Goal: Task Accomplishment & Management: Manage account settings

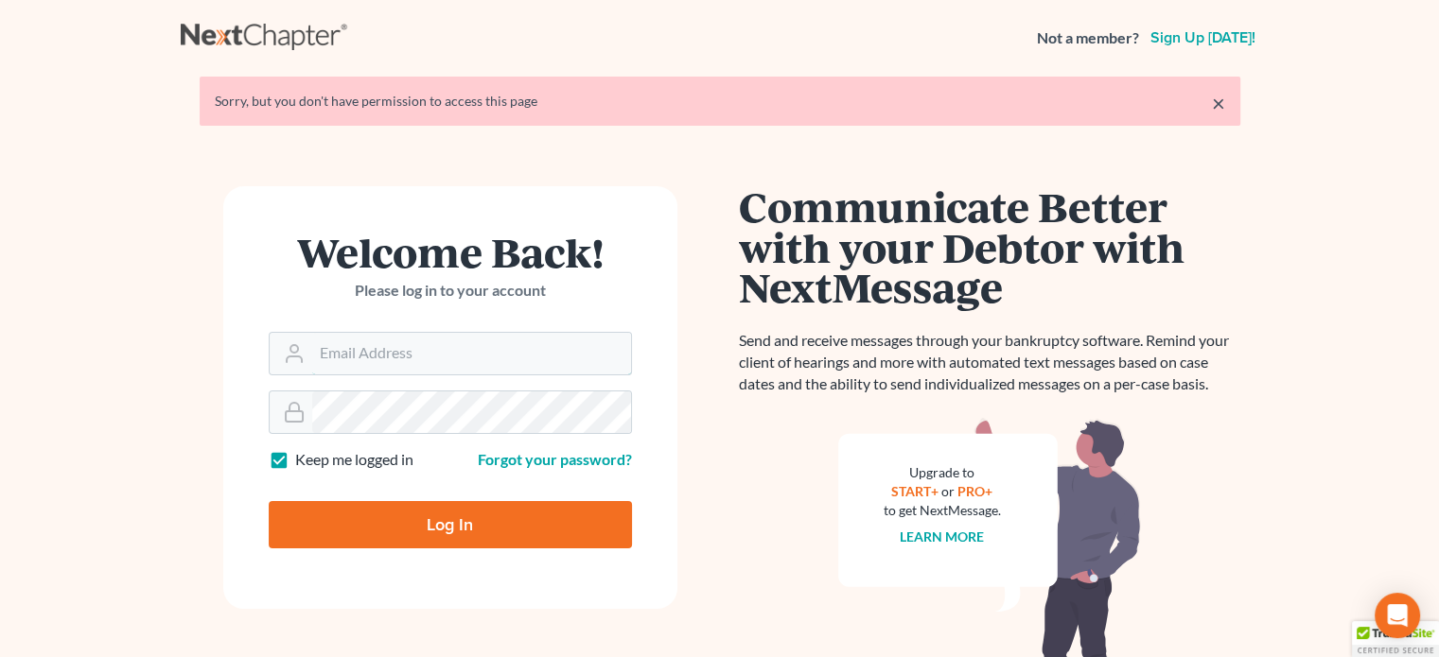
type input "[PERSON_NAME][EMAIL_ADDRESS][DOMAIN_NAME]"
click at [407, 529] on input "Log In" at bounding box center [450, 524] width 363 height 47
type input "Thinking..."
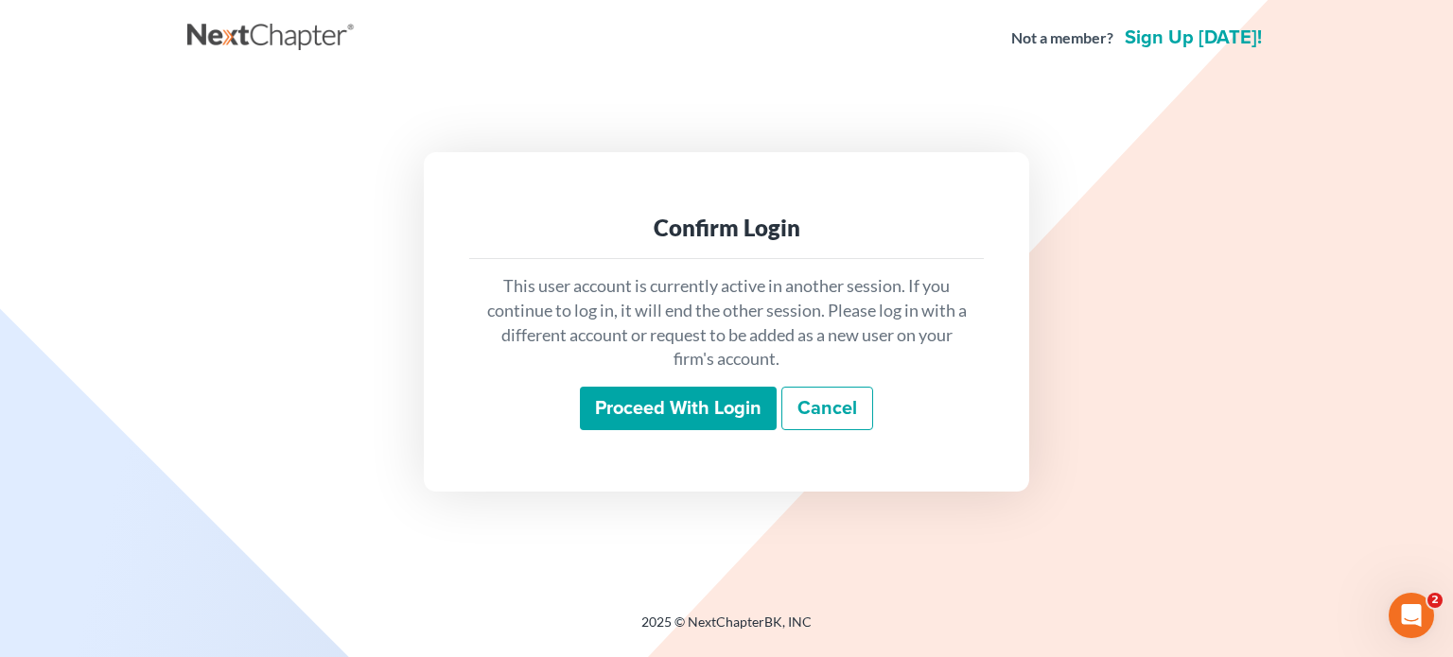
click at [603, 415] on input "Proceed with login" at bounding box center [678, 409] width 197 height 44
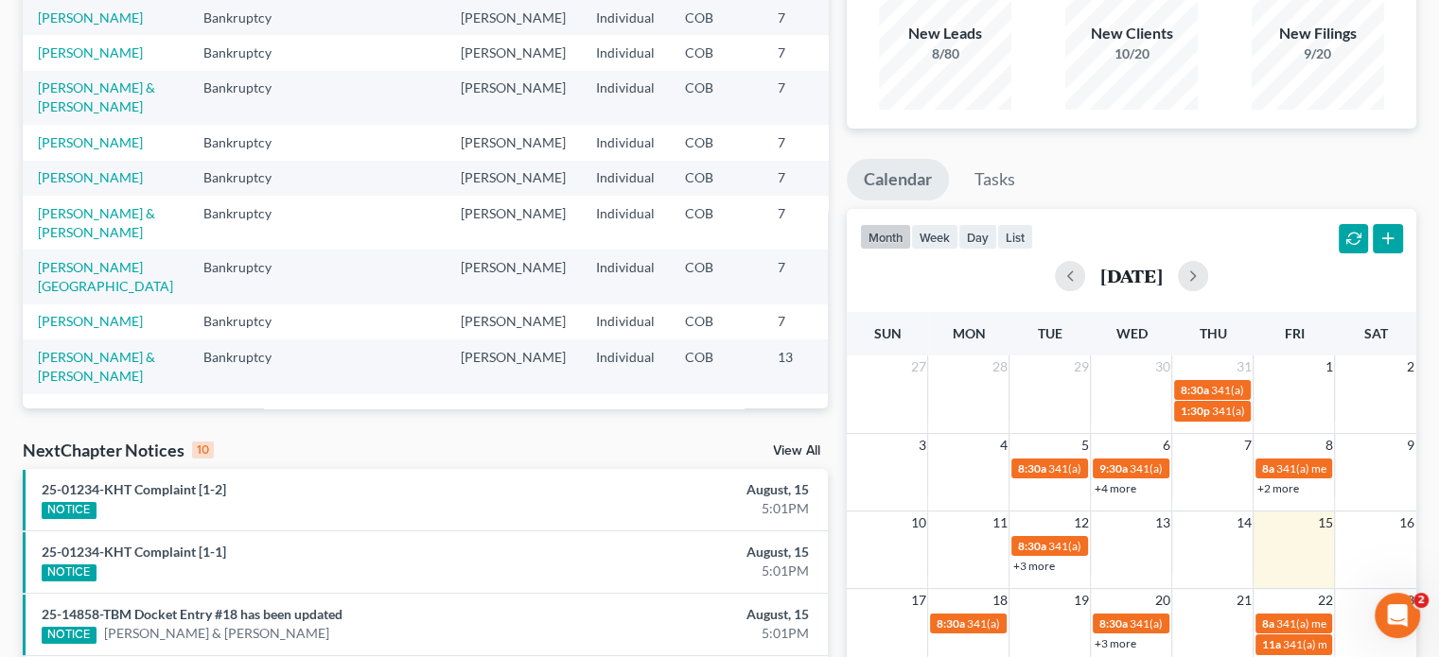
scroll to position [189, 0]
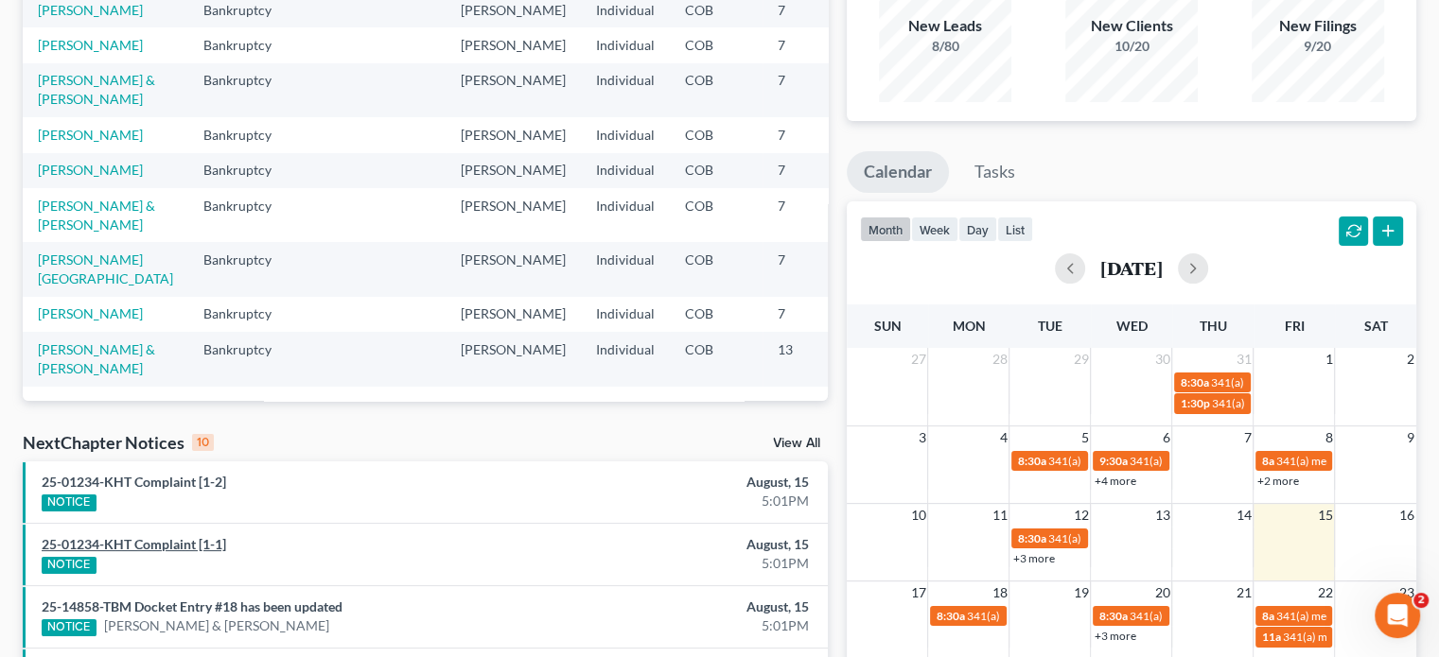
click at [193, 549] on link "25-01234-KHT Complaint [1-1]" at bounding box center [134, 544] width 184 height 16
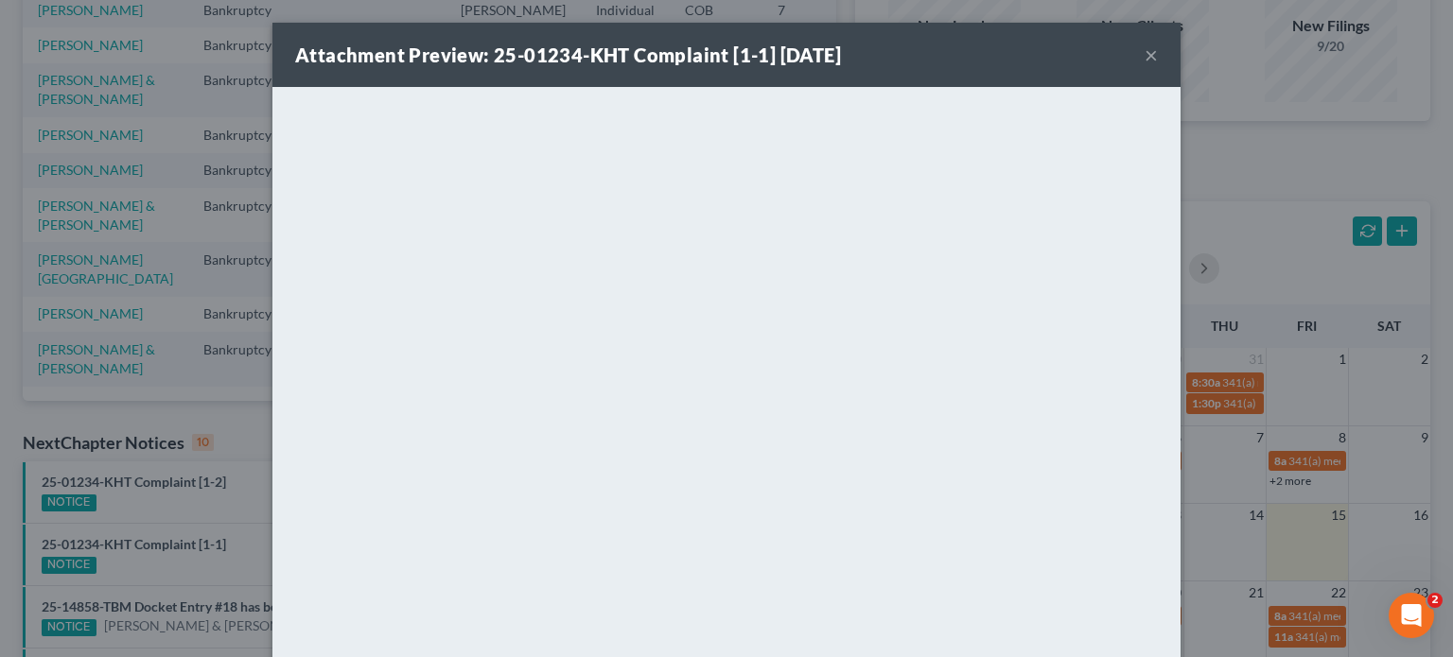
click at [1145, 56] on button "×" at bounding box center [1151, 55] width 13 height 23
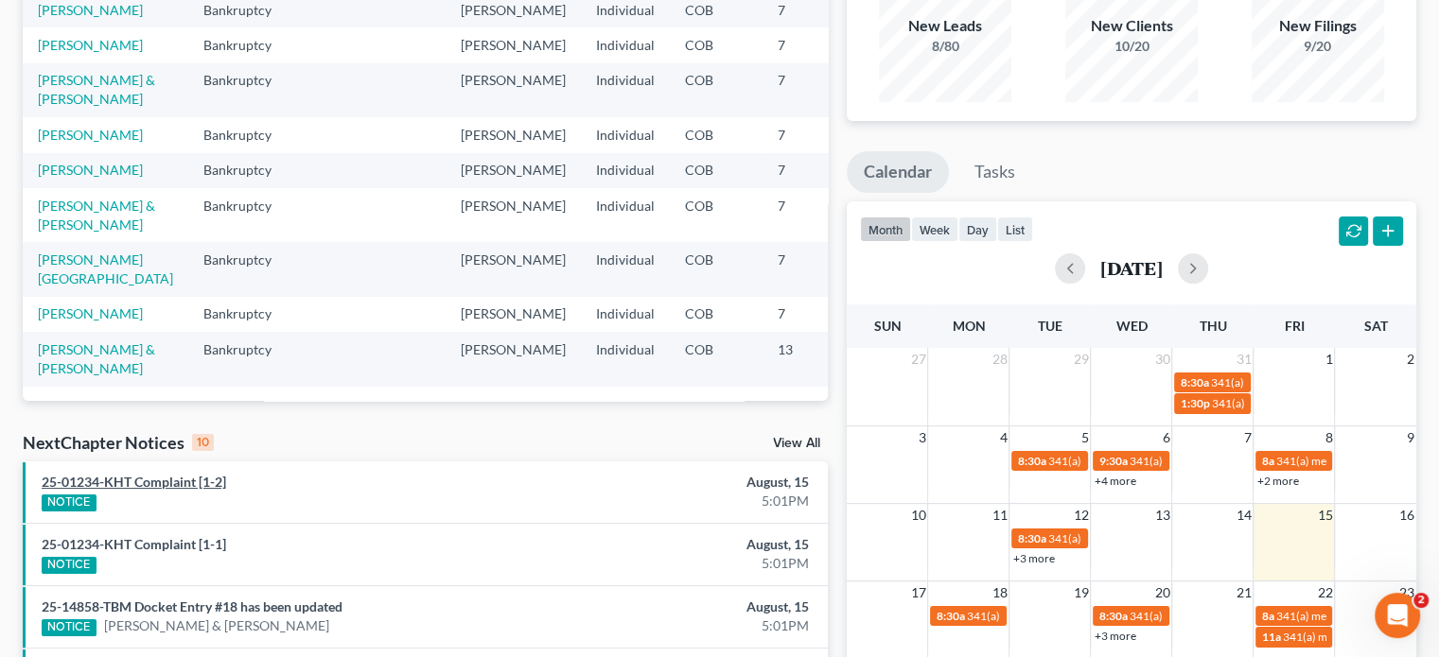
click at [152, 486] on link "25-01234-KHT Complaint [1-2]" at bounding box center [134, 482] width 184 height 16
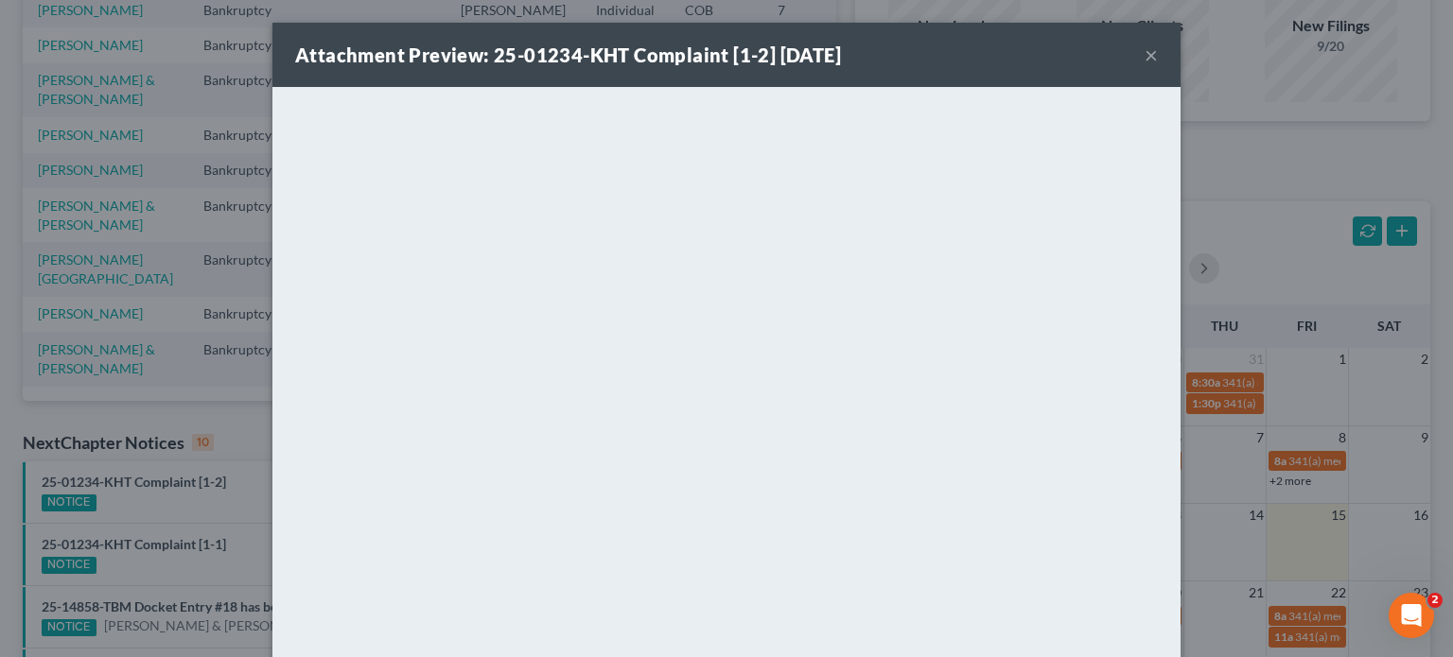
click at [1145, 49] on button "×" at bounding box center [1151, 55] width 13 height 23
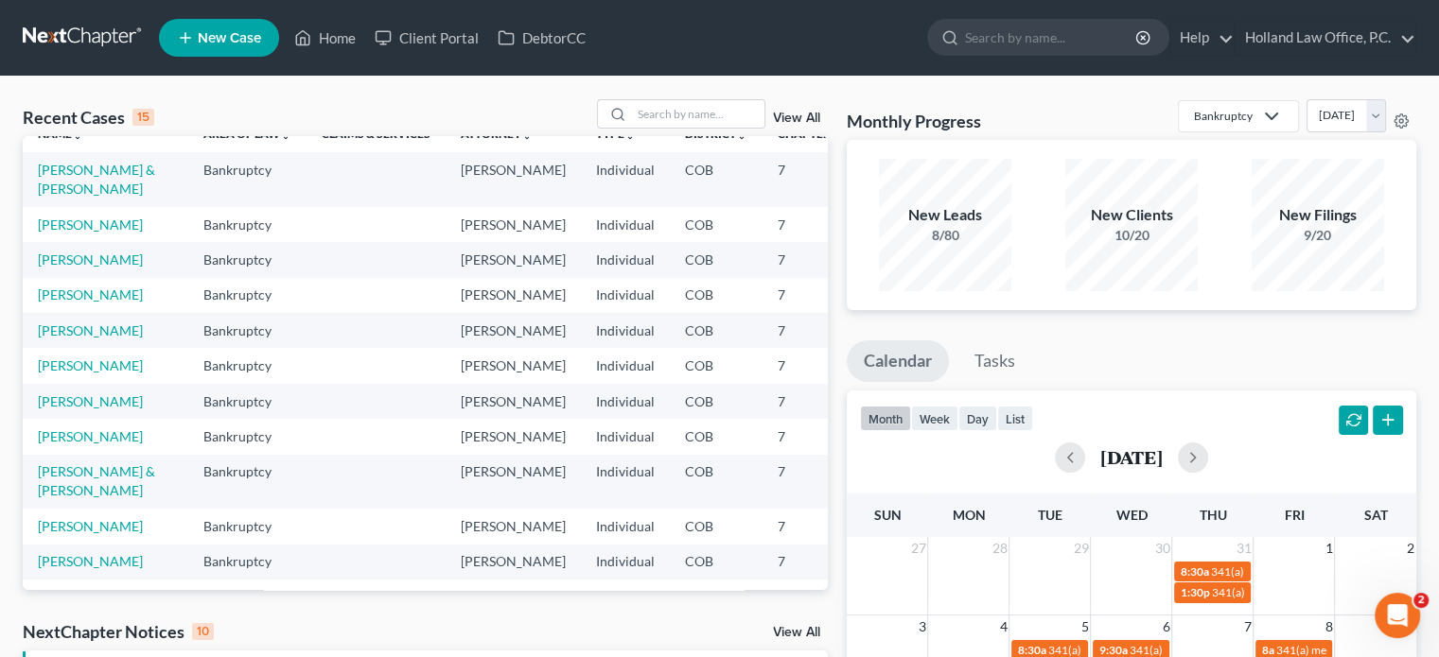
scroll to position [0, 0]
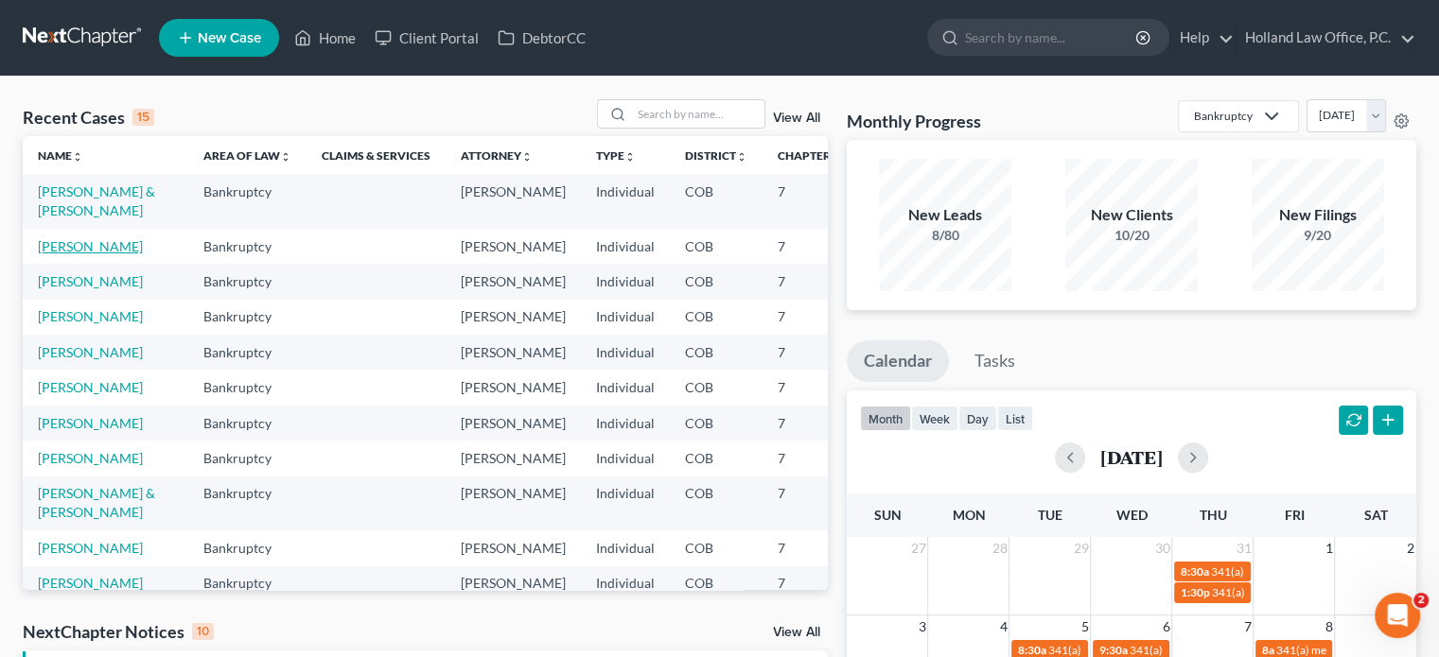
click at [51, 254] on link "Walter, Nathan" at bounding box center [90, 246] width 105 height 16
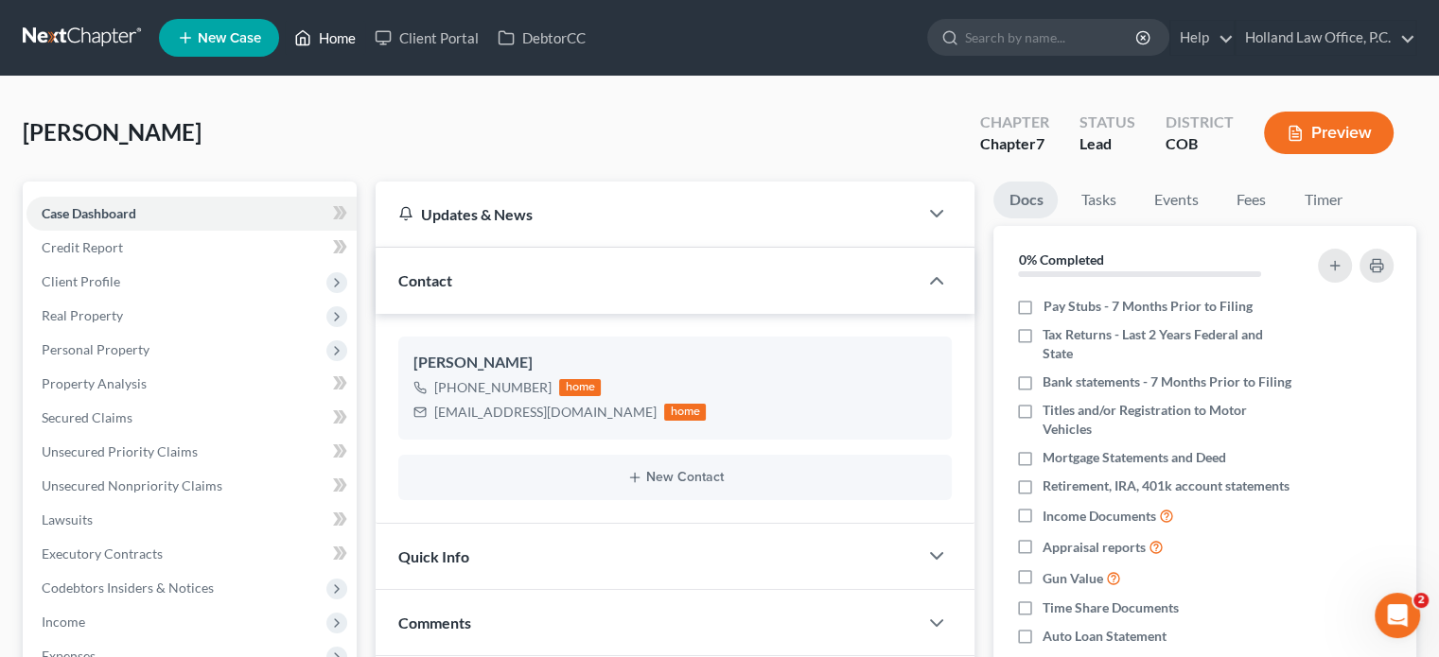
click at [350, 33] on link "Home" at bounding box center [325, 38] width 80 height 34
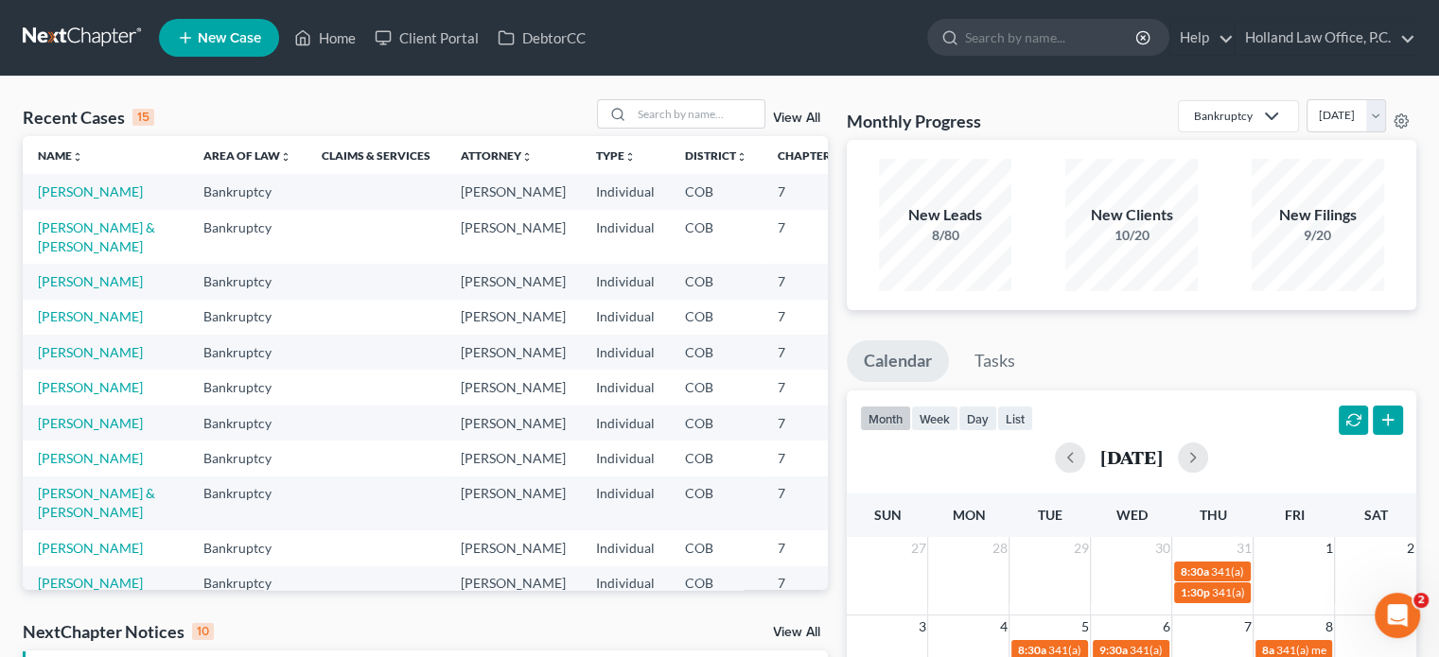
click at [798, 117] on link "View All" at bounding box center [796, 118] width 47 height 13
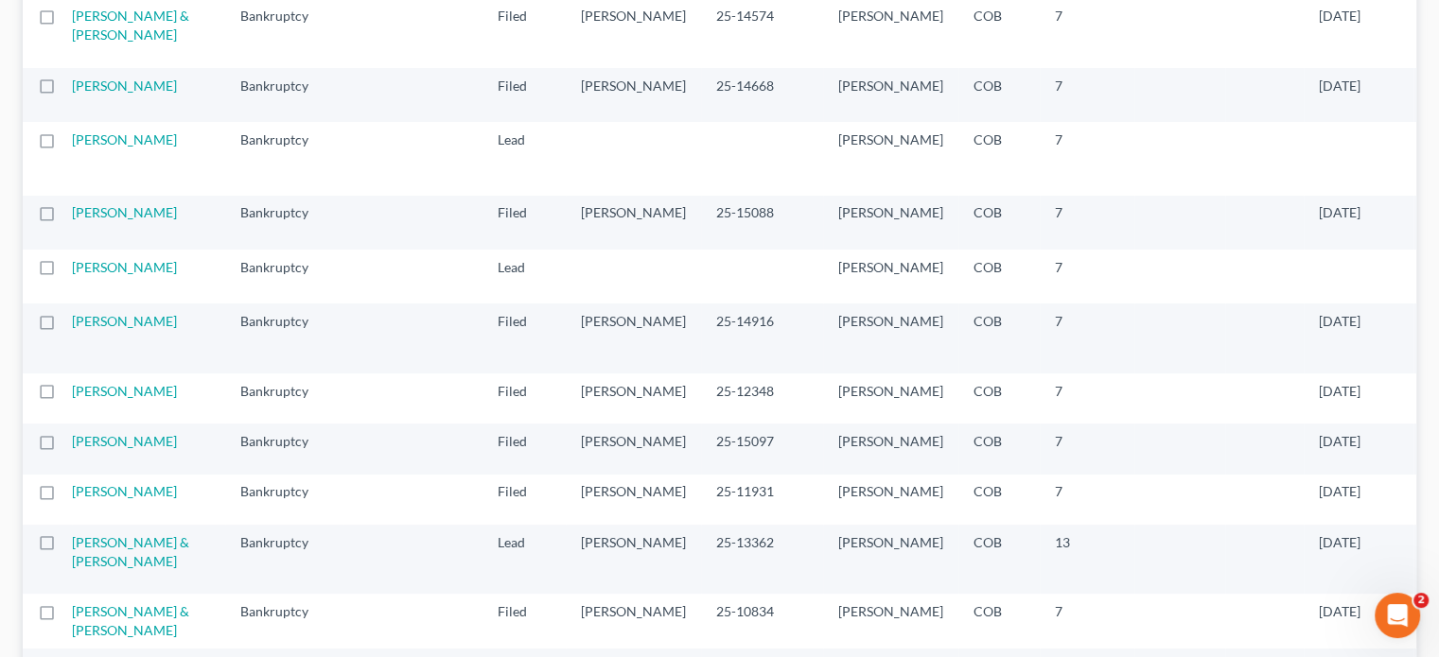
scroll to position [568, 0]
